Goal: Information Seeking & Learning: Check status

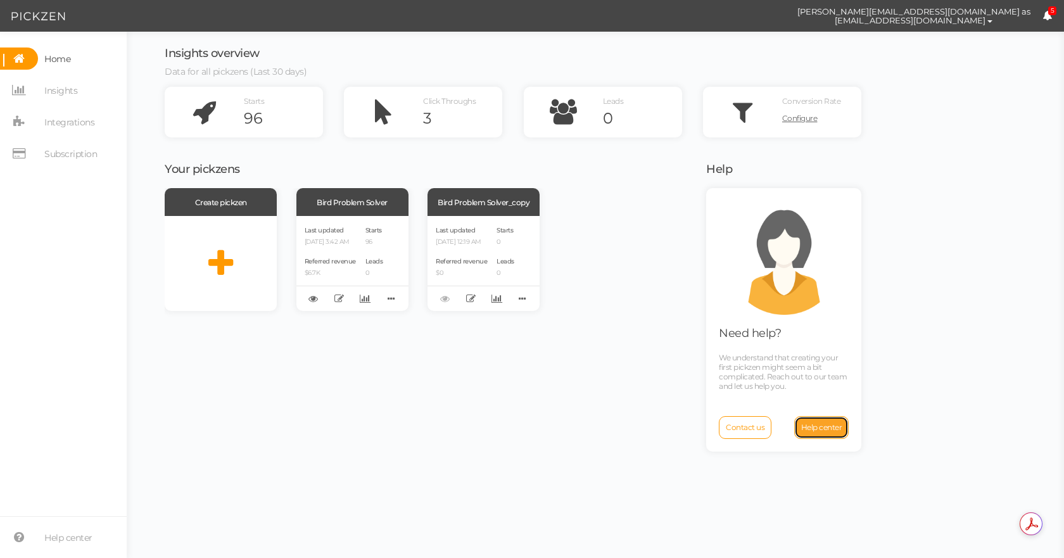
click at [827, 428] on span "Help center" at bounding box center [821, 426] width 41 height 9
click at [752, 425] on span "Contact us" at bounding box center [745, 426] width 39 height 9
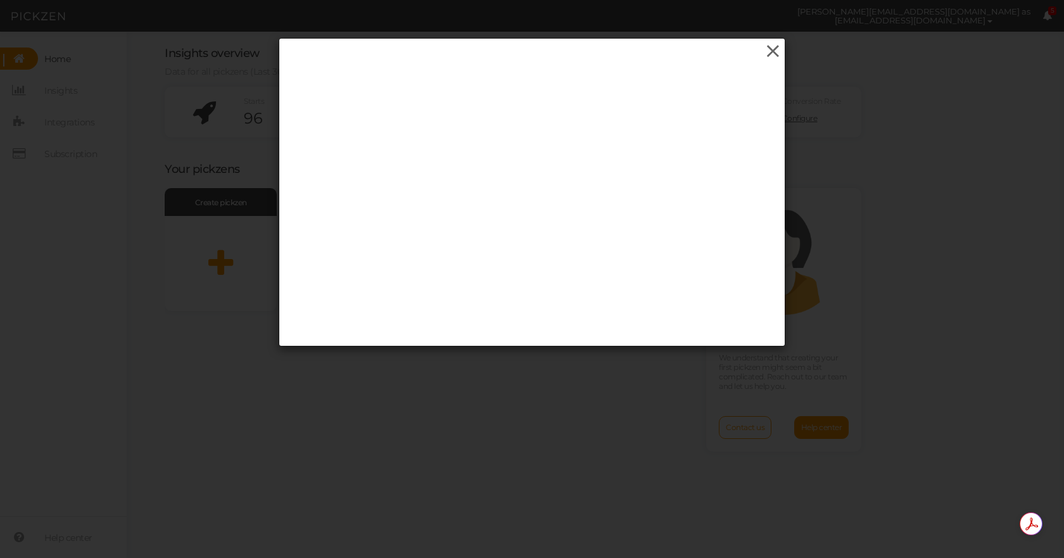
click at [769, 51] on icon at bounding box center [773, 51] width 18 height 19
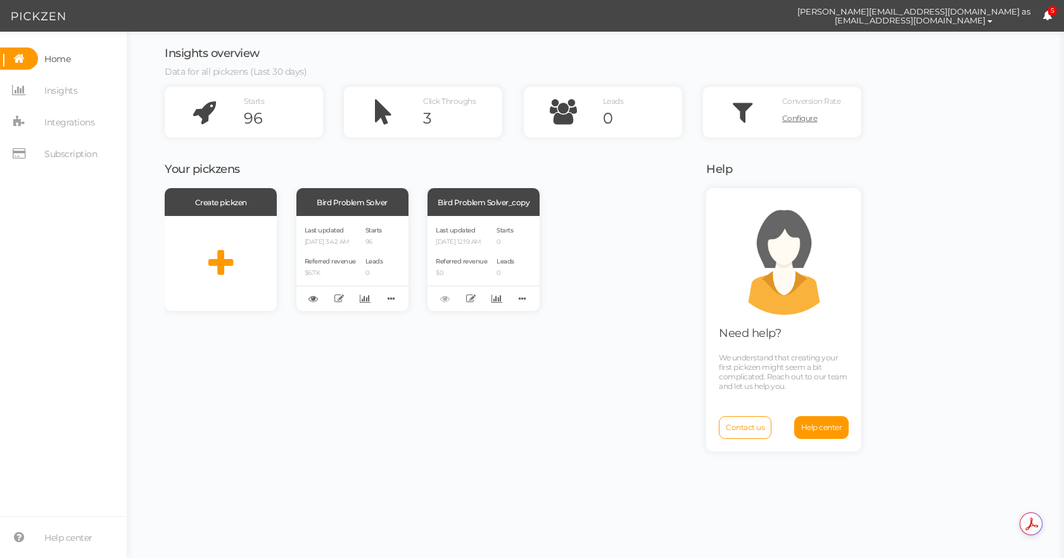
click at [1042, 17] on icon at bounding box center [1046, 15] width 9 height 9
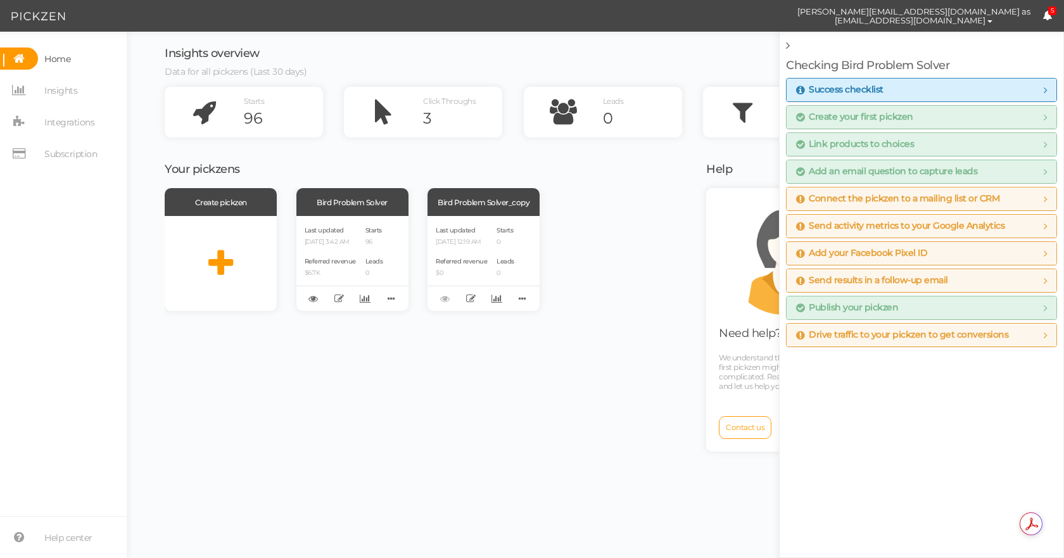
click at [438, 458] on div "Create pickzen Bird Problem Solver Last updated [DATE] 3:42 AM Referred revenue…" at bounding box center [427, 371] width 525 height 367
click at [789, 43] on link at bounding box center [789, 46] width 6 height 14
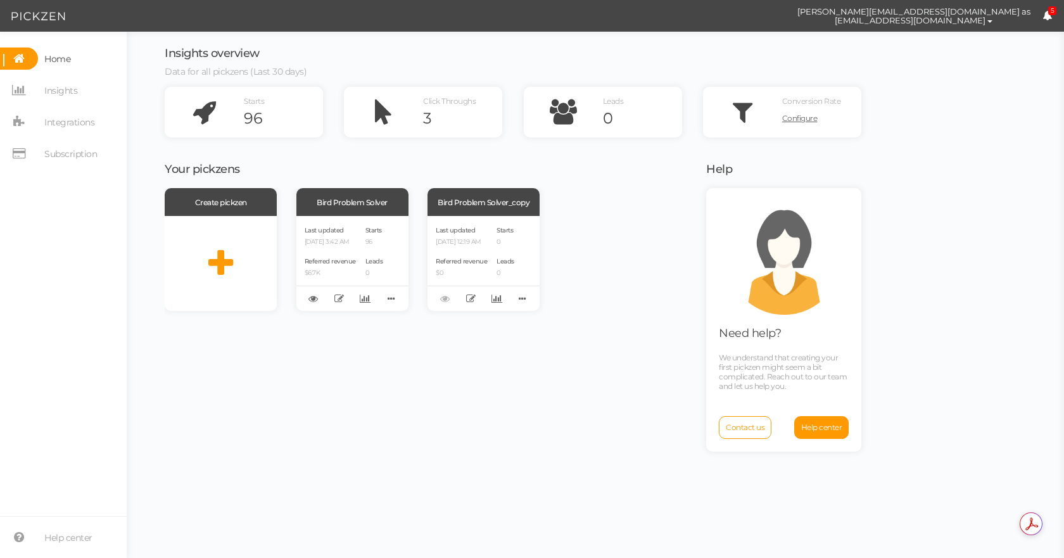
click at [265, 398] on div "Create pickzen Bird Problem Solver Last updated [DATE] 3:42 AM Referred revenue…" at bounding box center [427, 371] width 525 height 367
click at [39, 98] on span "Insights" at bounding box center [57, 90] width 39 height 22
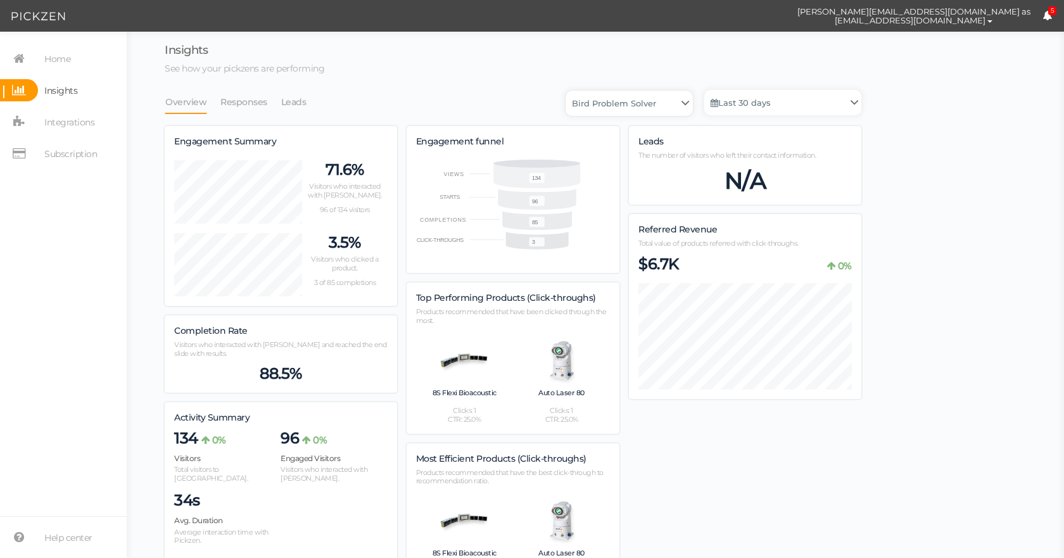
click at [656, 102] on select "Bird Problem Solver Bird Problem Solver_copy" at bounding box center [628, 103] width 127 height 25
click at [439, 64] on p "See how your pickzens are performing" at bounding box center [513, 68] width 696 height 11
